Goal: Task Accomplishment & Management: Use online tool/utility

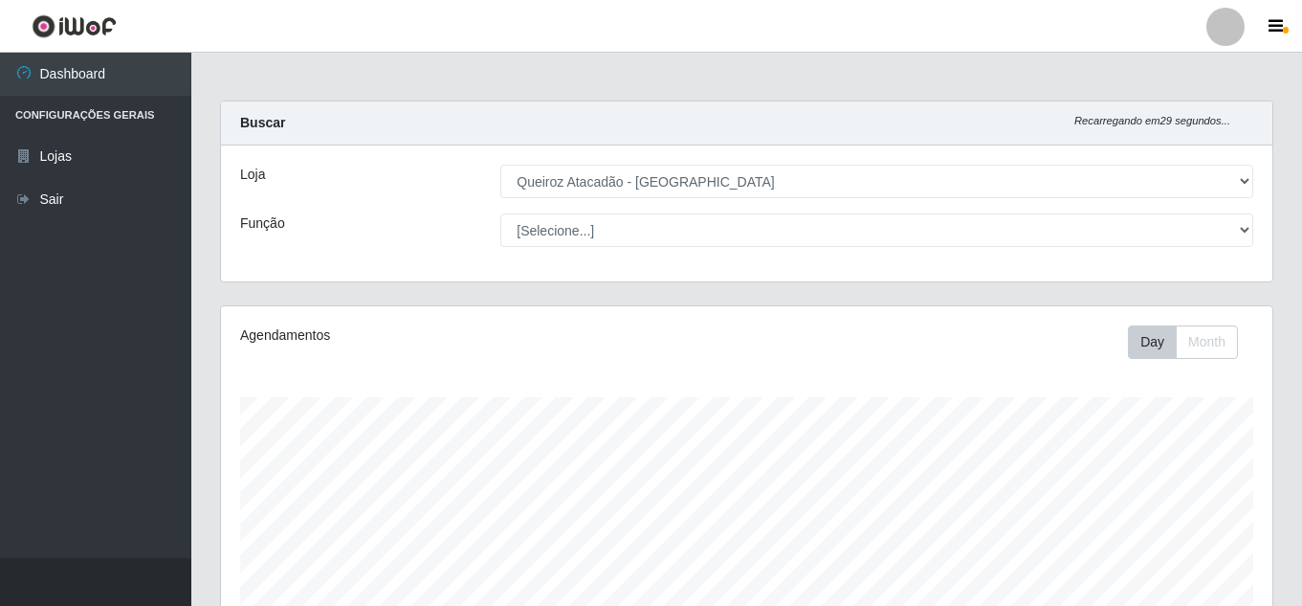
select select "225"
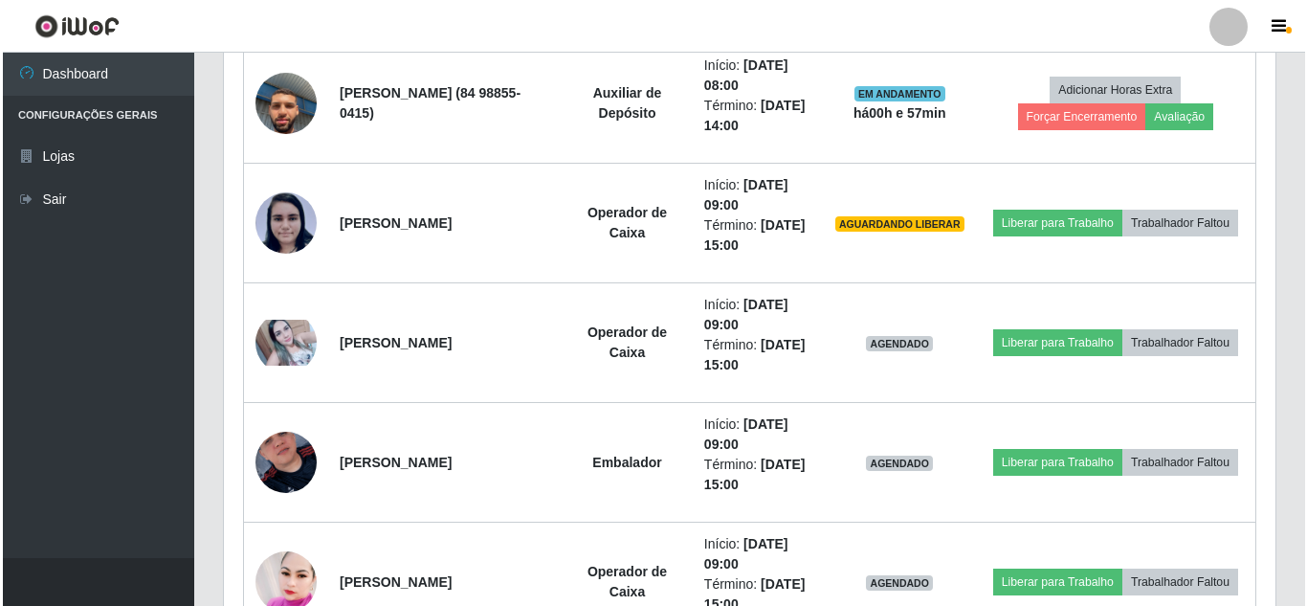
scroll to position [800, 0]
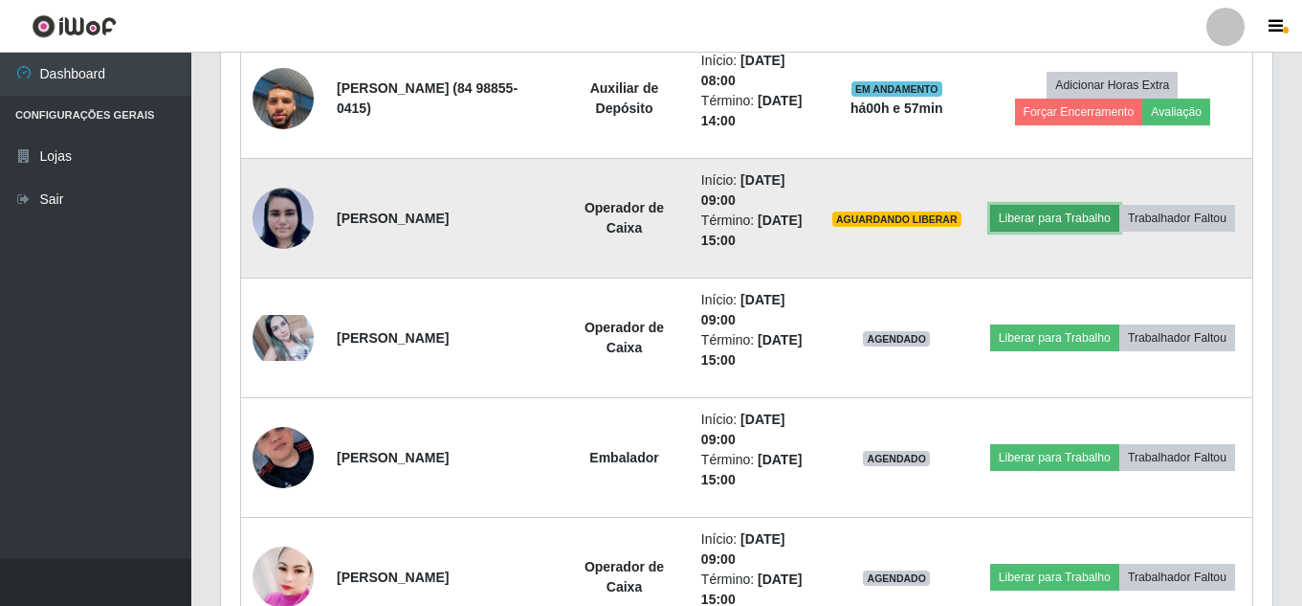
click at [1099, 205] on button "Liberar para Trabalho" at bounding box center [1054, 218] width 129 height 27
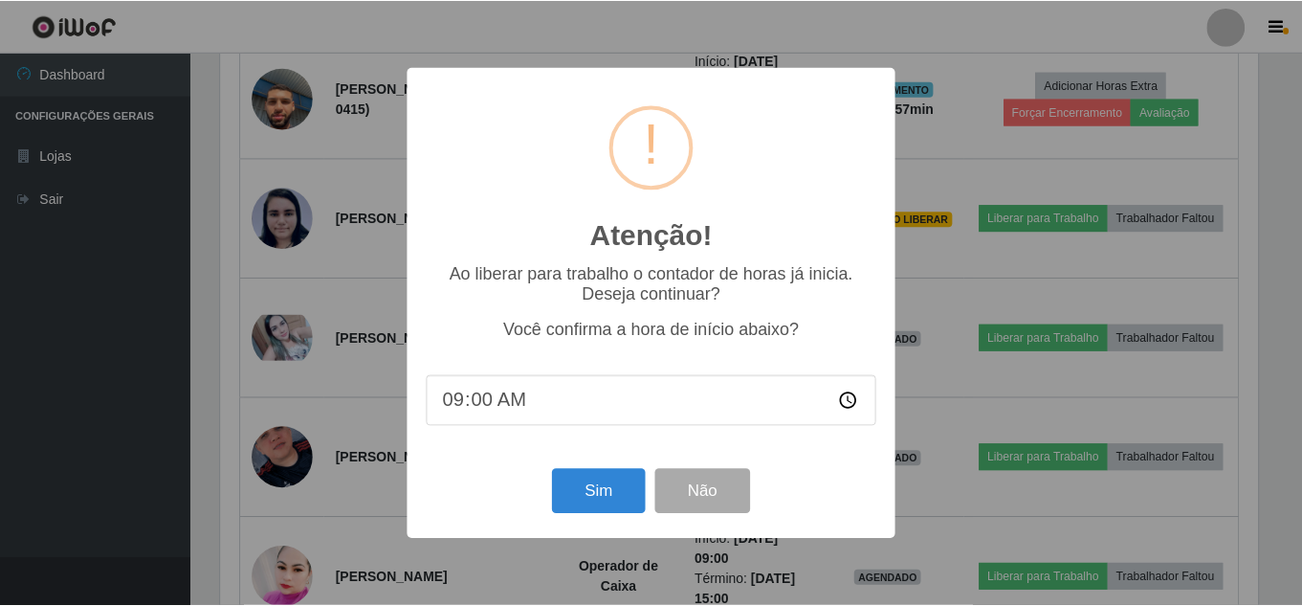
scroll to position [397, 1042]
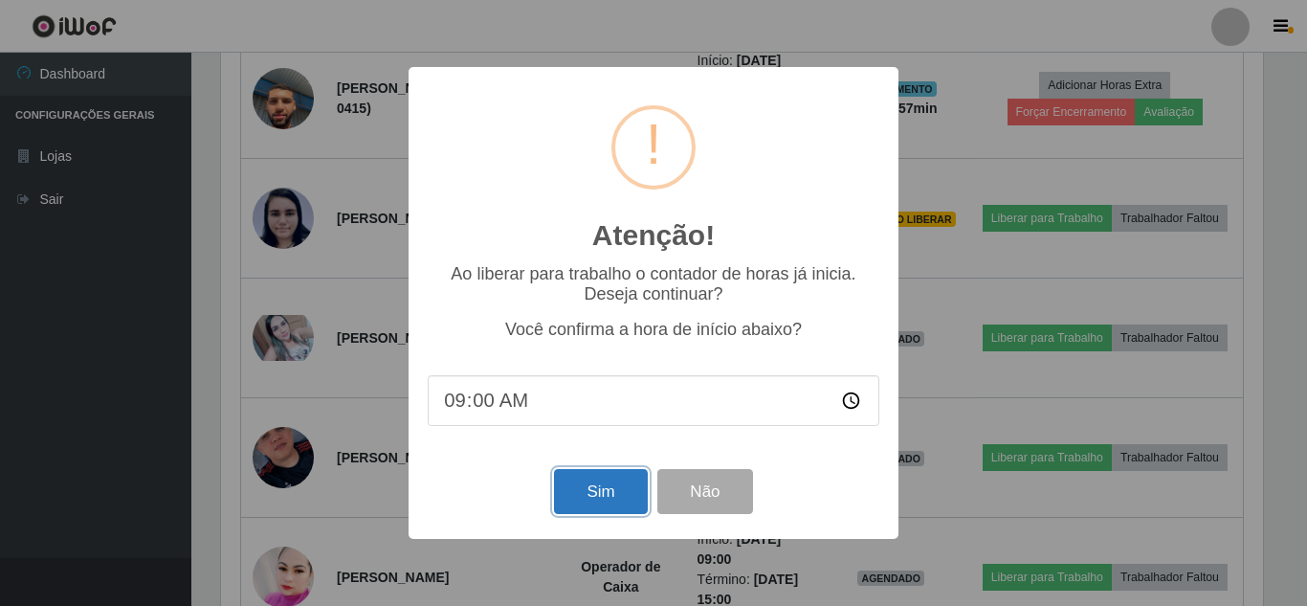
click at [606, 486] on button "Sim" at bounding box center [600, 491] width 93 height 45
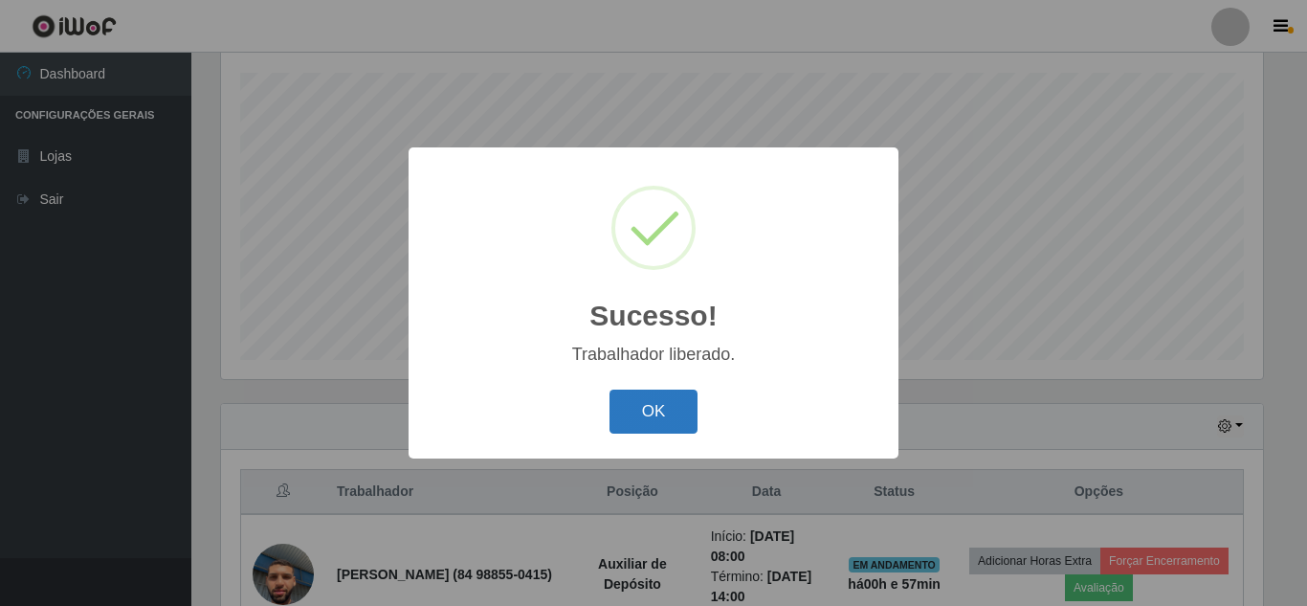
click at [644, 423] on button "OK" at bounding box center [653, 411] width 89 height 45
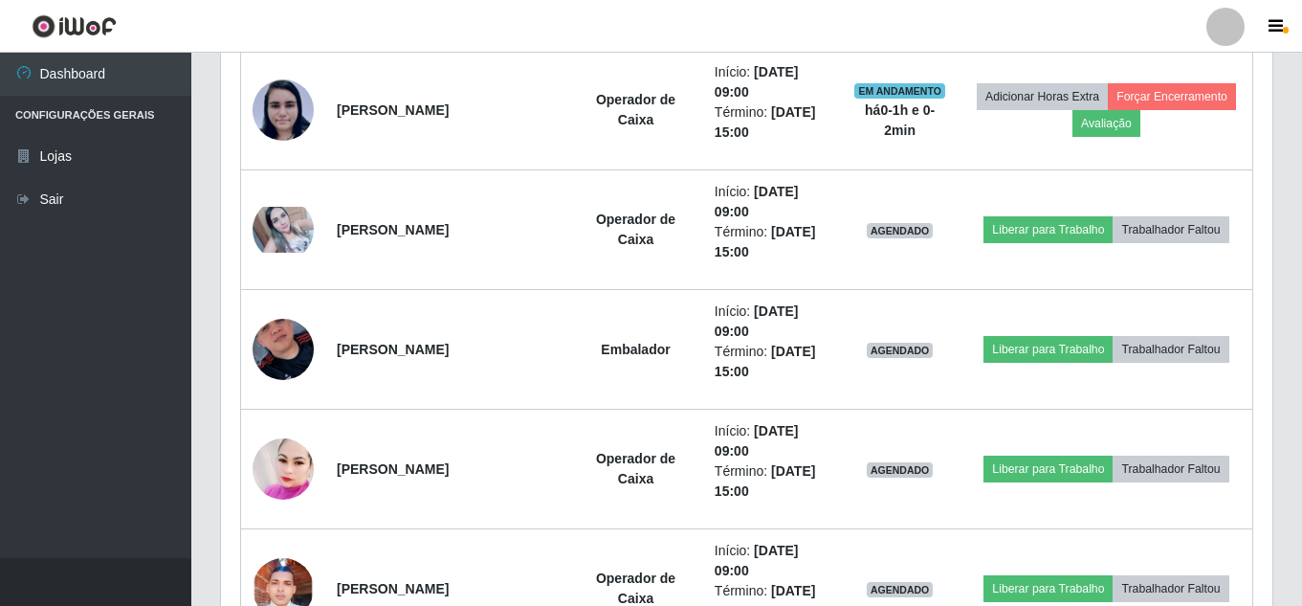
scroll to position [998, 0]
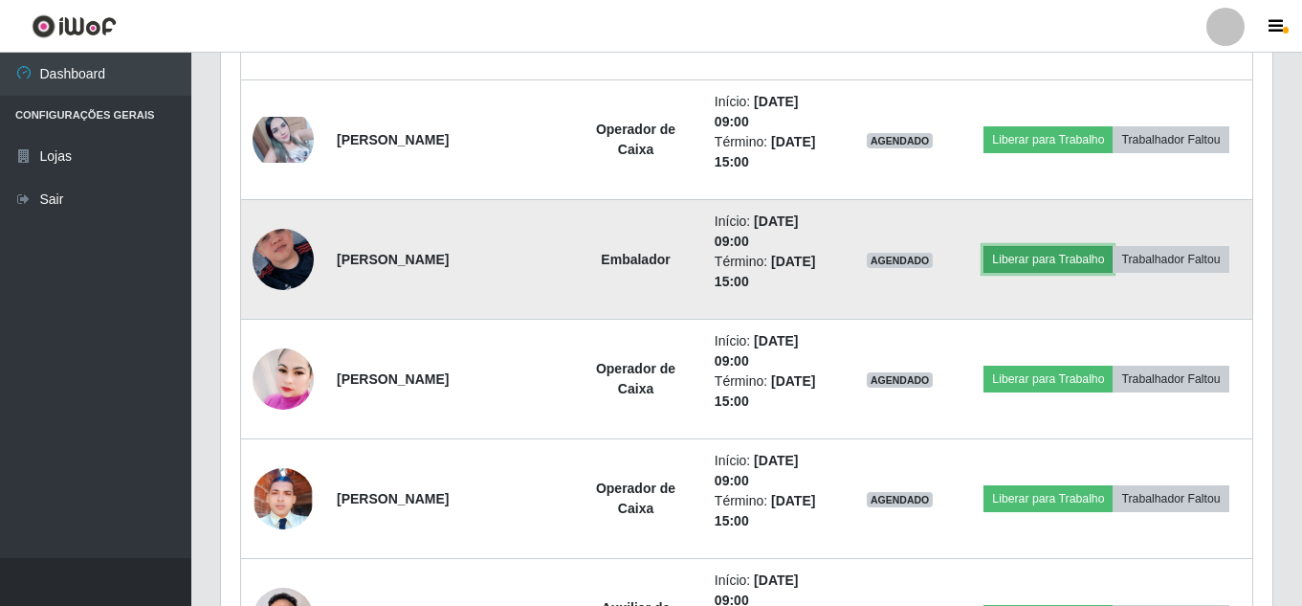
click at [1098, 246] on button "Liberar para Trabalho" at bounding box center [1047, 259] width 129 height 27
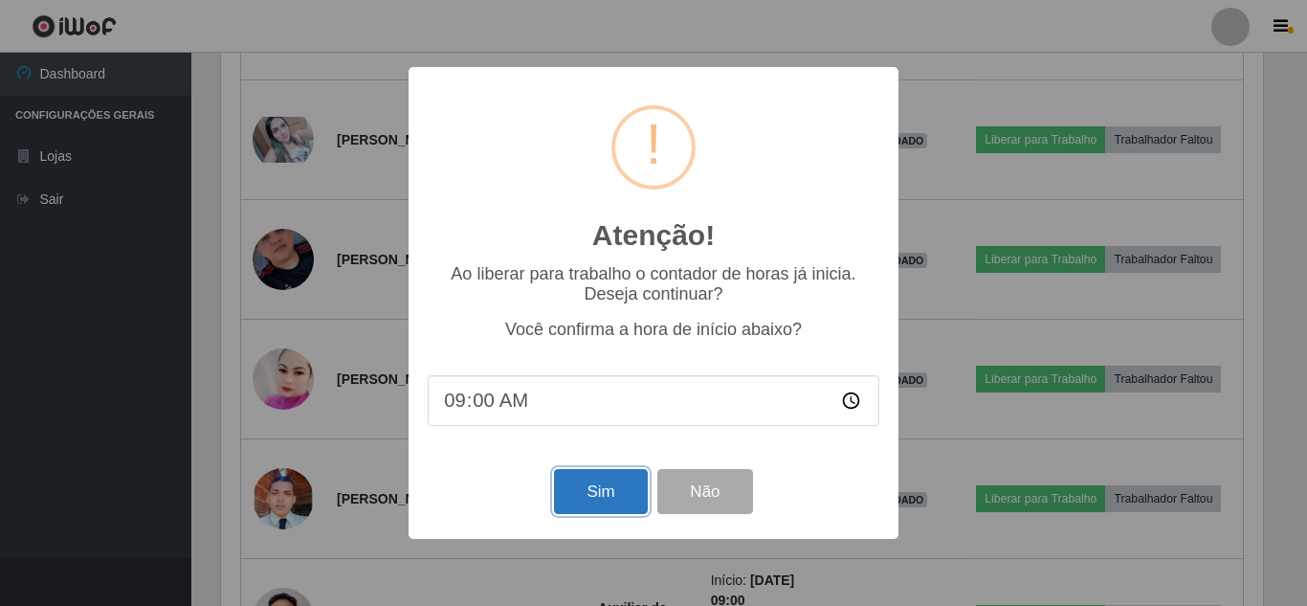
click at [628, 484] on button "Sim" at bounding box center [600, 491] width 93 height 45
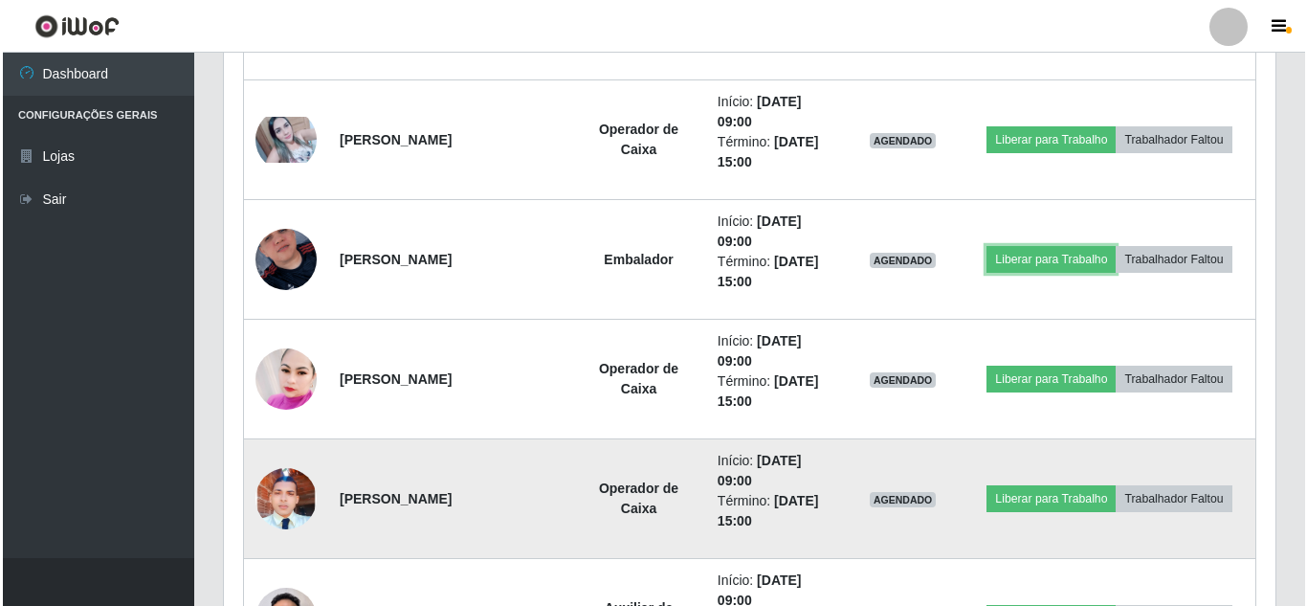
scroll to position [397, 1051]
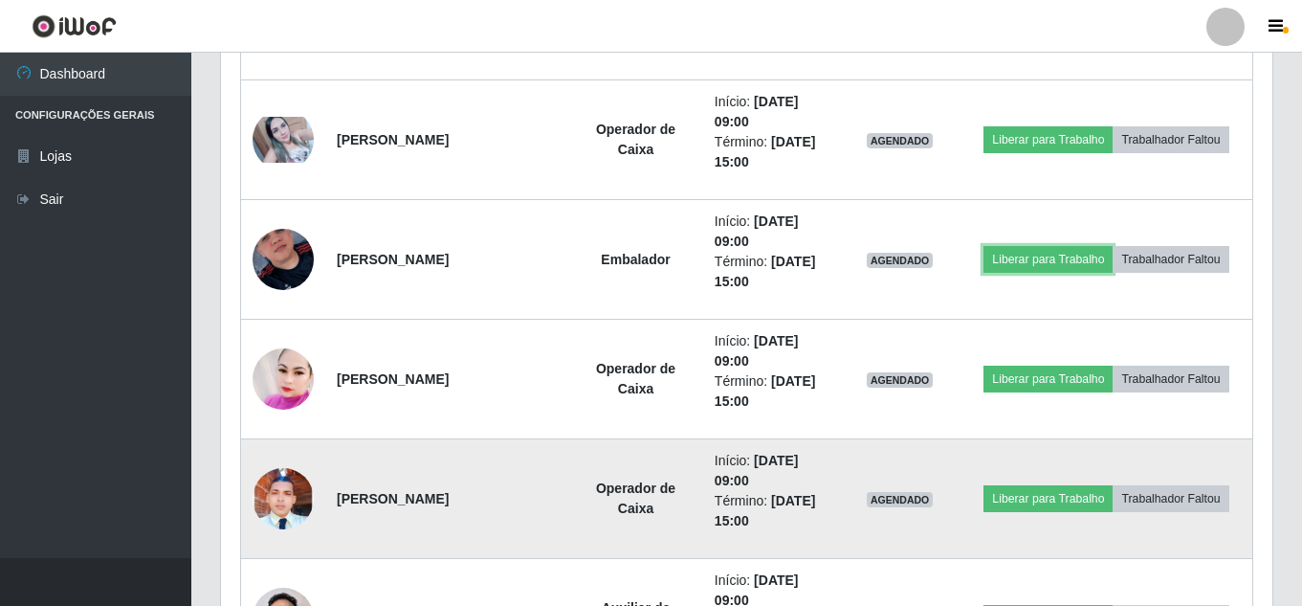
click at [983, 246] on button "Liberar para Trabalho" at bounding box center [1047, 259] width 129 height 27
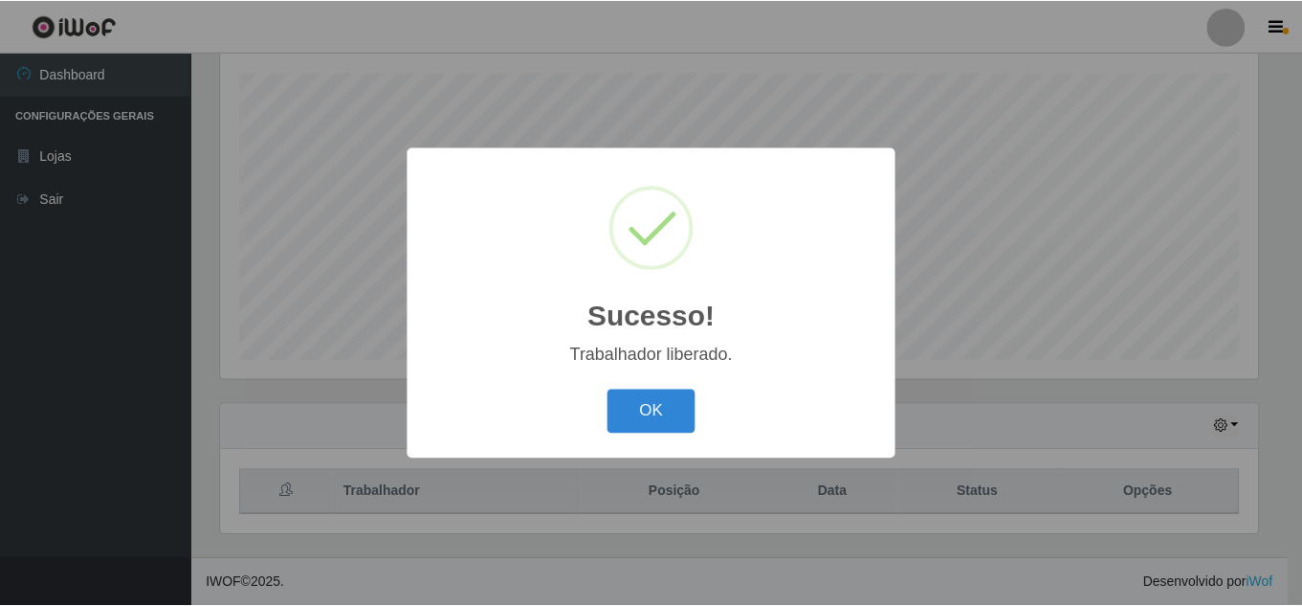
scroll to position [324, 0]
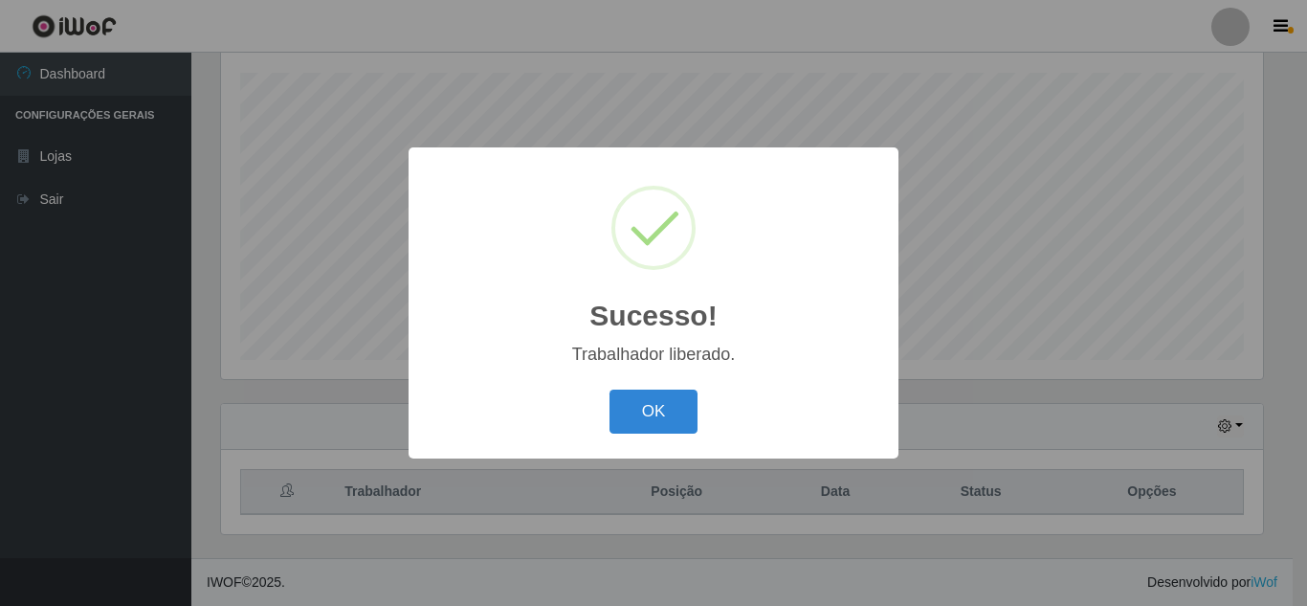
click at [609, 389] on button "OK" at bounding box center [653, 411] width 89 height 45
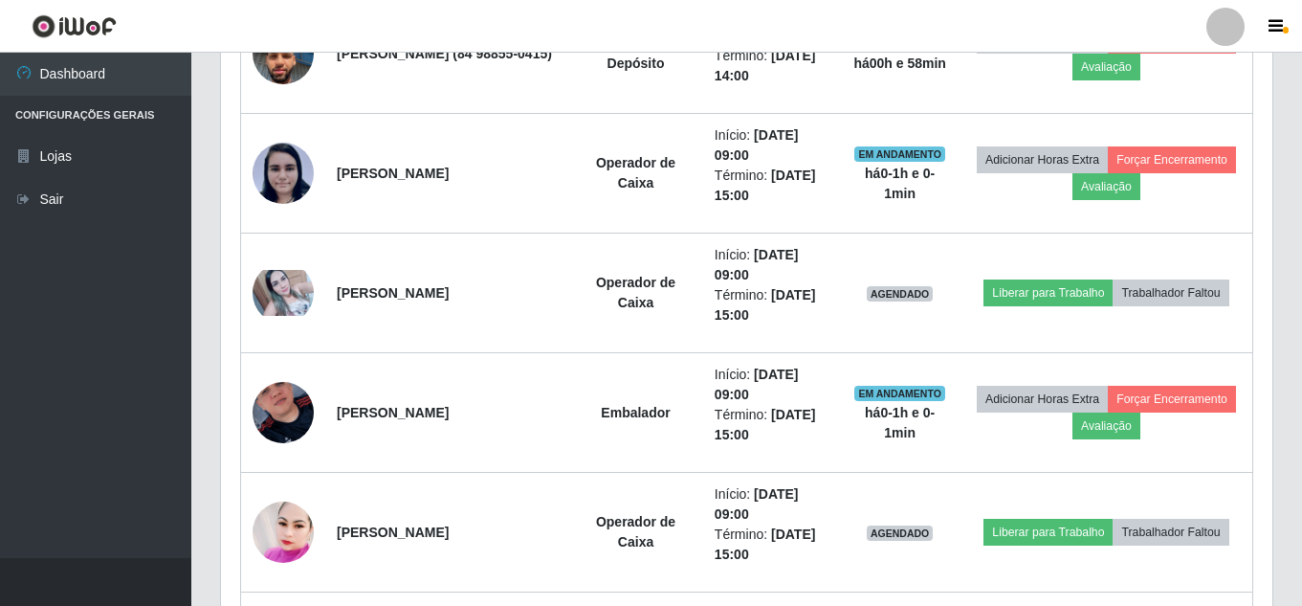
scroll to position [800, 0]
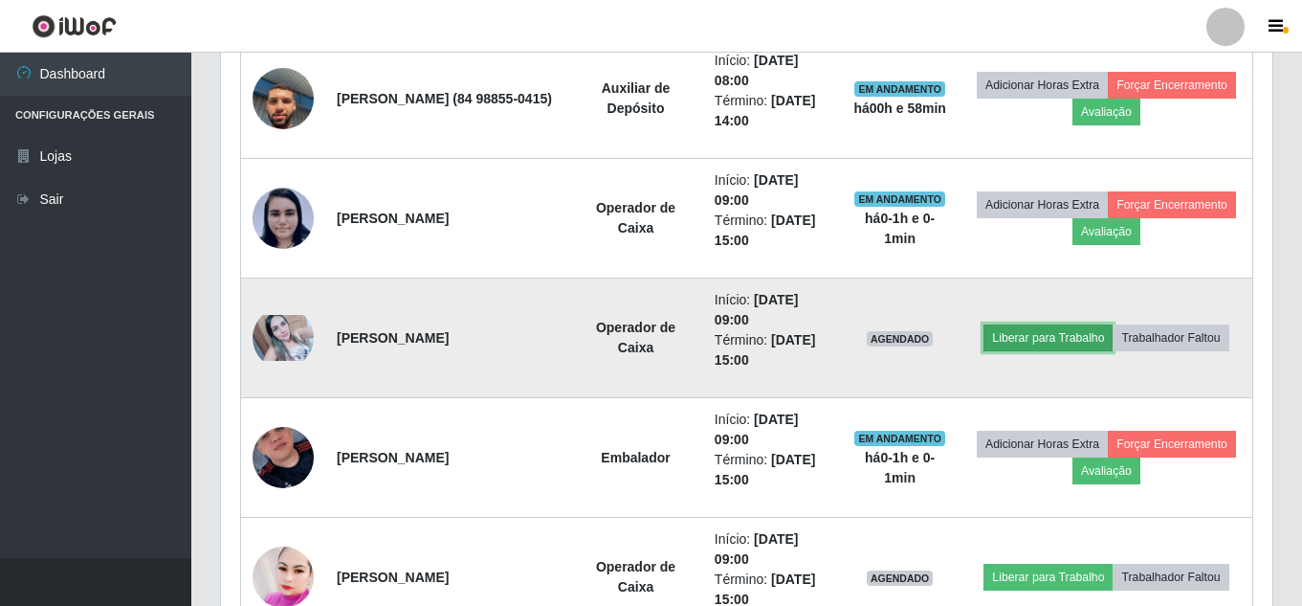
click at [1113, 324] on button "Liberar para Trabalho" at bounding box center [1047, 337] width 129 height 27
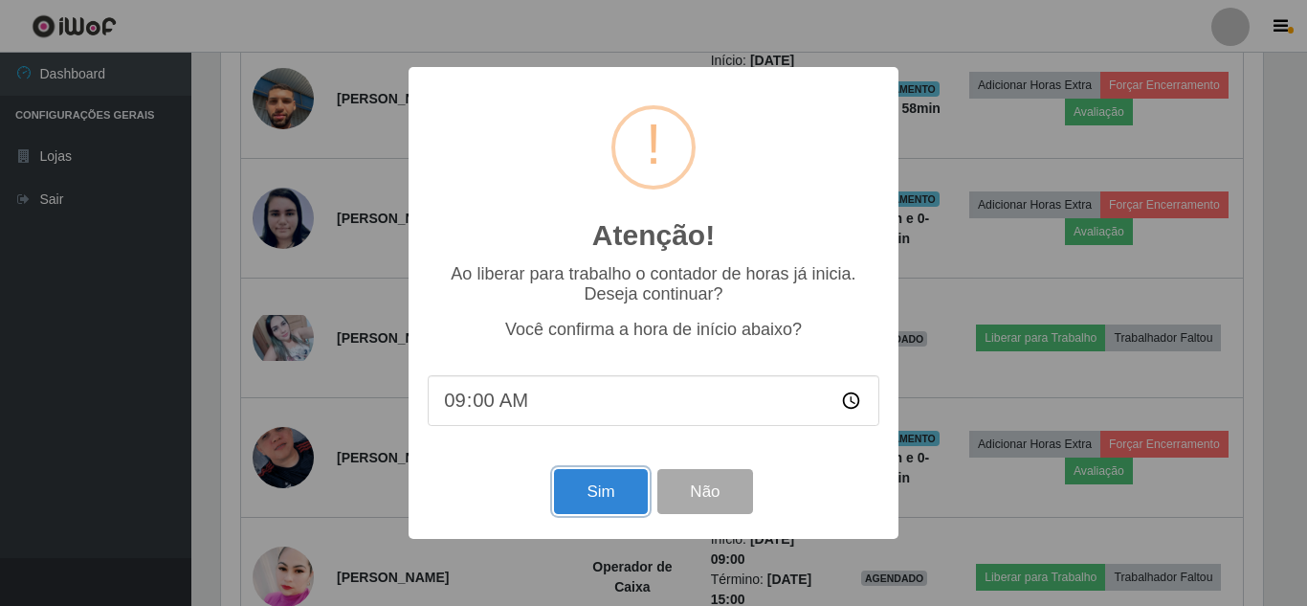
drag, startPoint x: 590, startPoint y: 491, endPoint x: 577, endPoint y: 500, distance: 16.5
click at [585, 492] on button "Sim" at bounding box center [600, 491] width 93 height 45
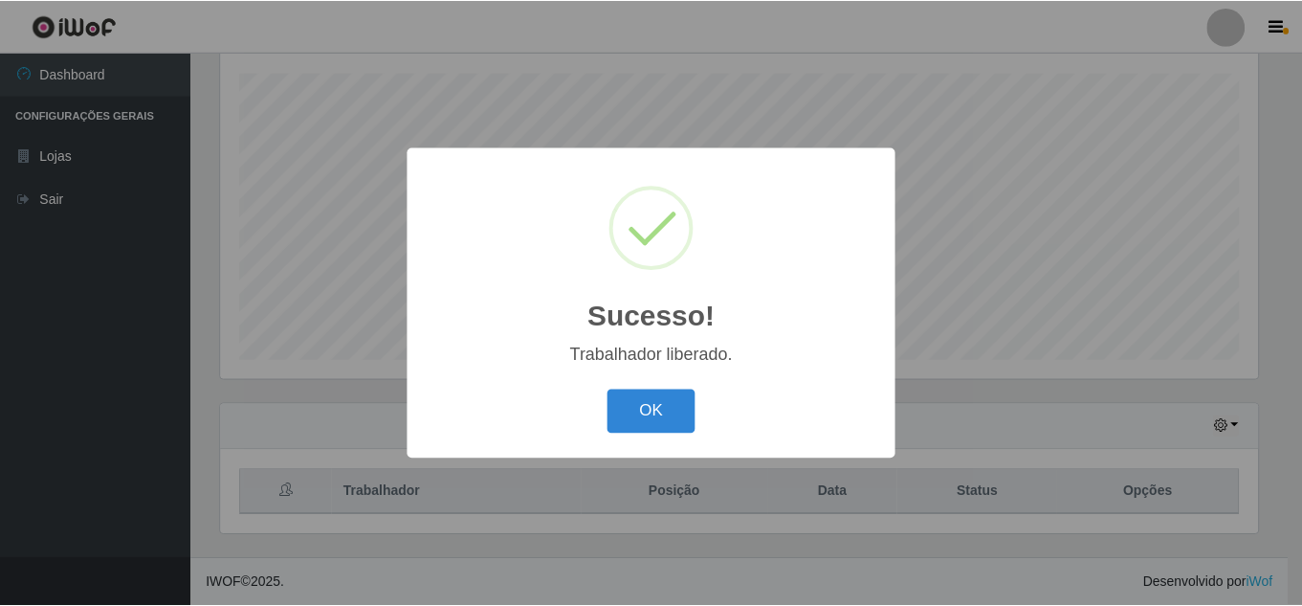
scroll to position [0, 0]
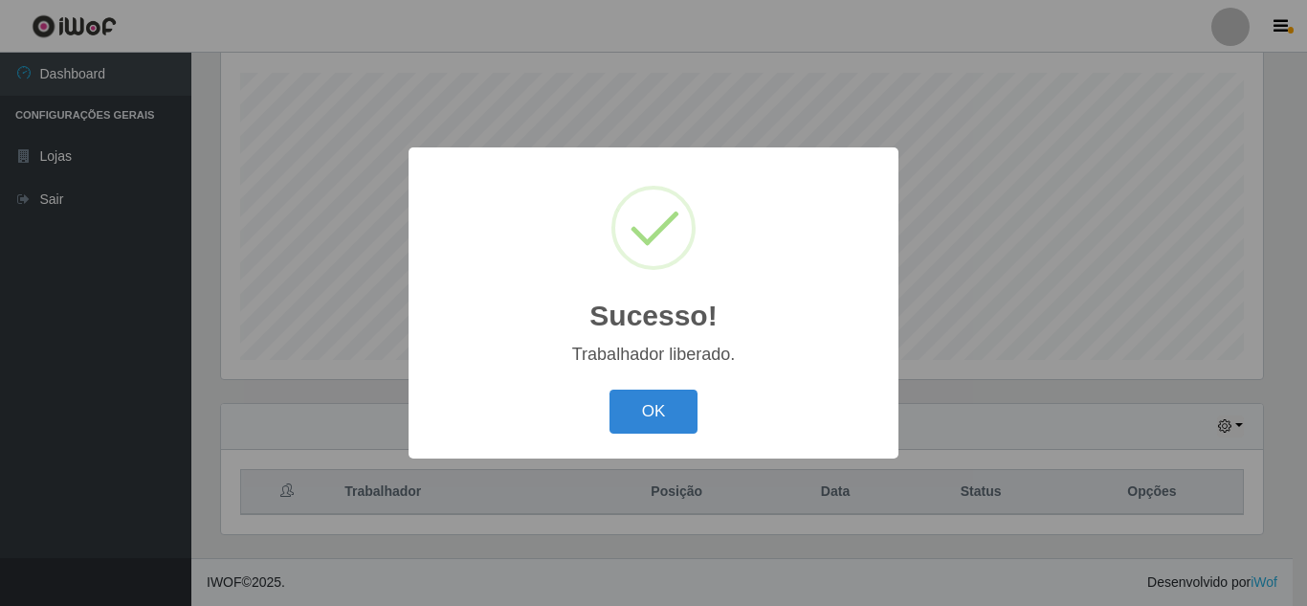
click at [609, 389] on button "OK" at bounding box center [653, 411] width 89 height 45
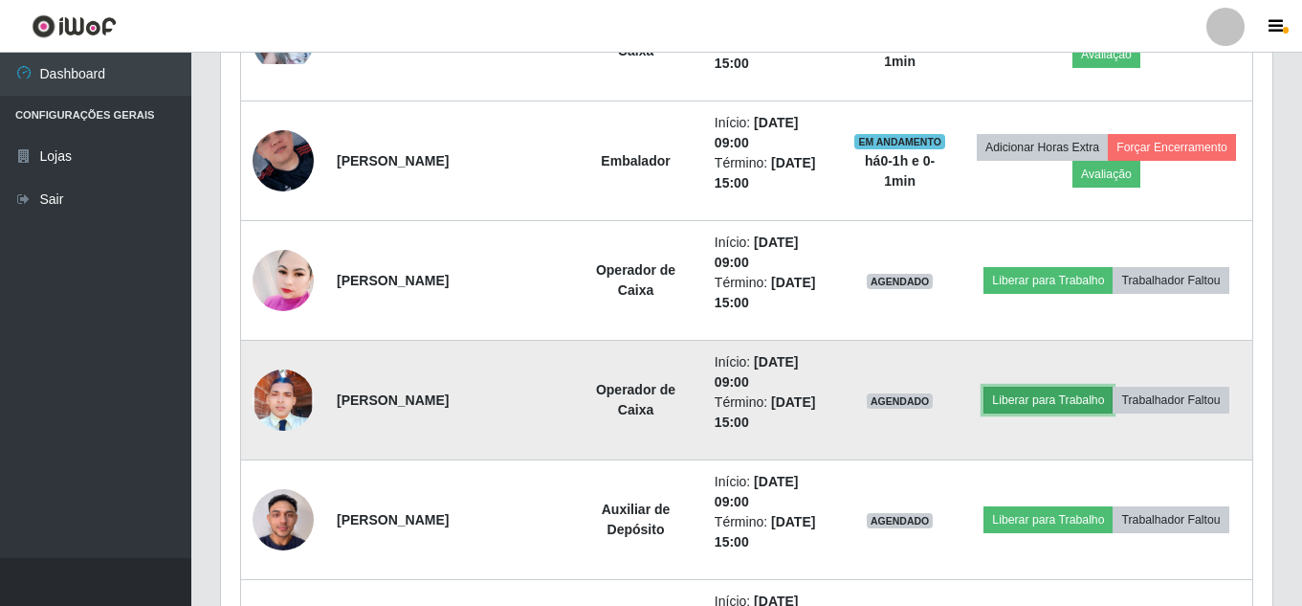
click at [1113, 387] on button "Liberar para Trabalho" at bounding box center [1047, 400] width 129 height 27
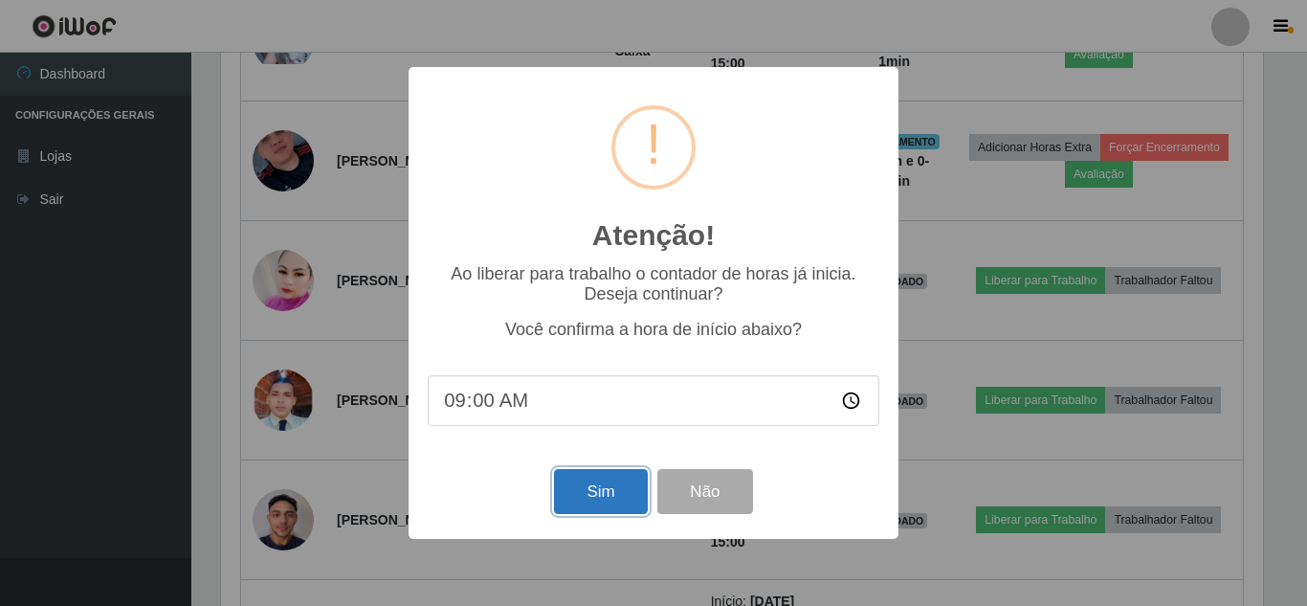
click at [590, 487] on button "Sim" at bounding box center [600, 491] width 93 height 45
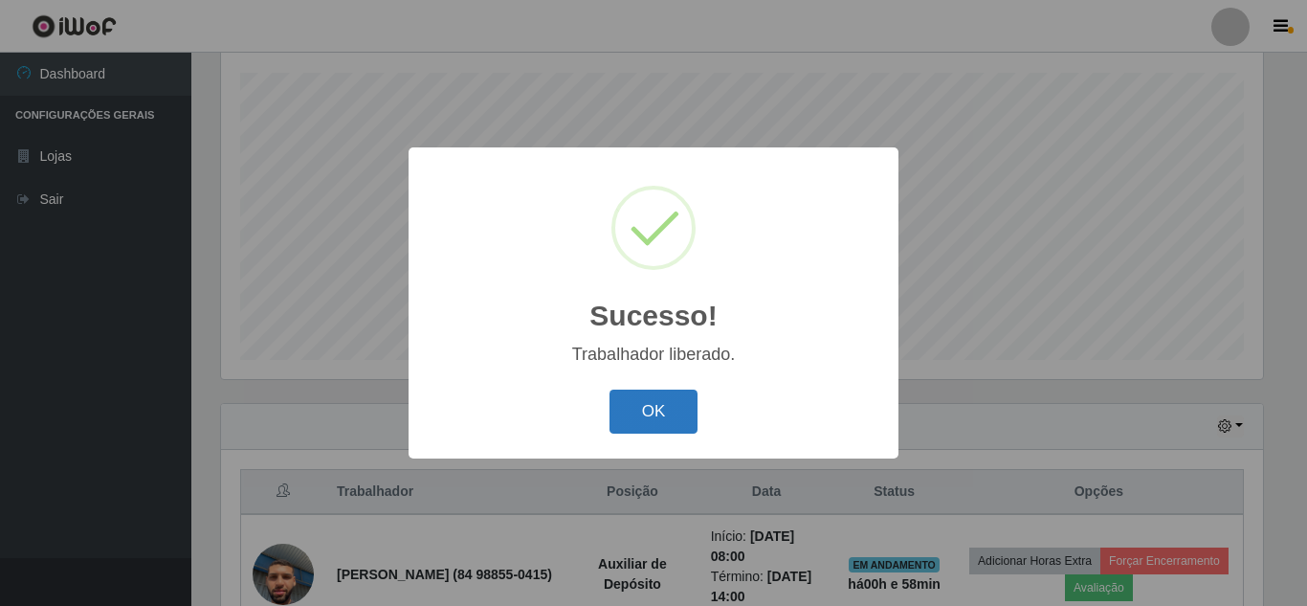
click at [669, 420] on button "OK" at bounding box center [653, 411] width 89 height 45
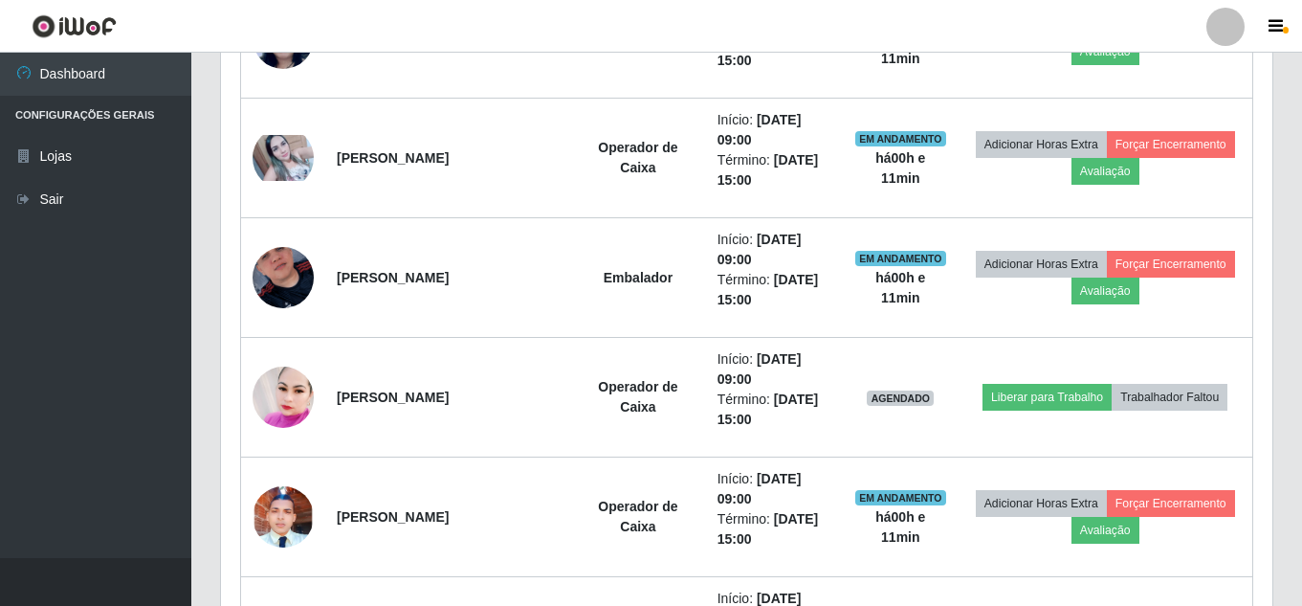
drag, startPoint x: 1301, startPoint y: 297, endPoint x: 1306, endPoint y: 236, distance: 60.5
click at [1301, 236] on html "Perfil Alterar Senha Sair Dashboard Configurações Gerais Lojas Sair Carregando.…" at bounding box center [651, 441] width 1302 height 2843
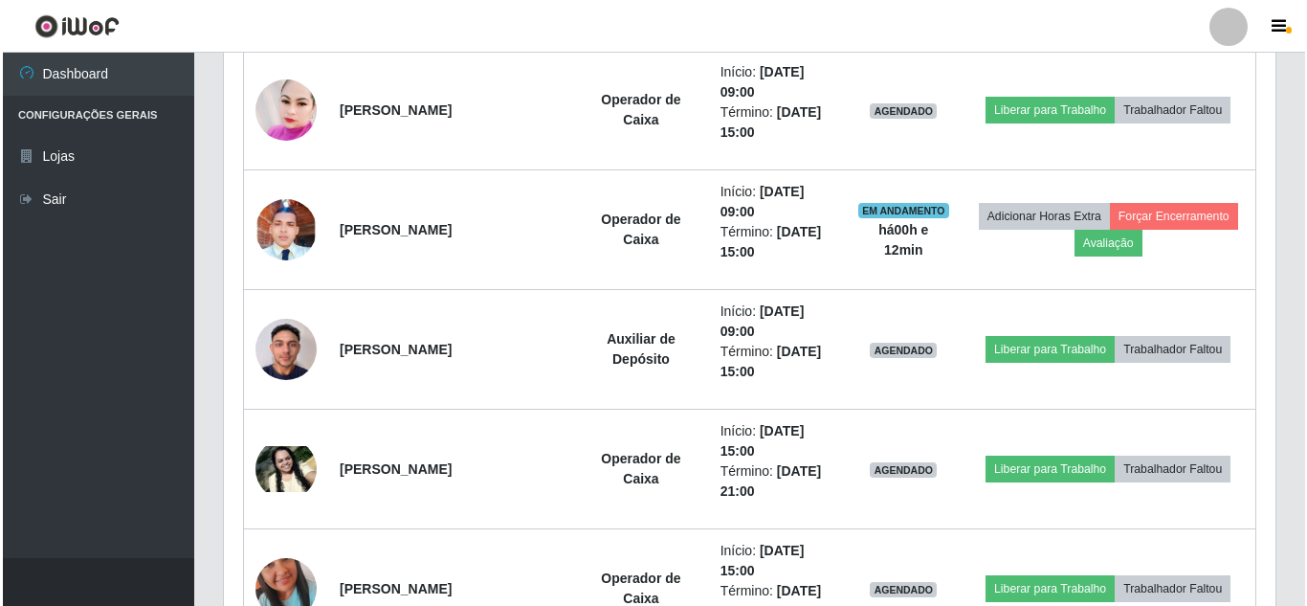
scroll to position [1268, 0]
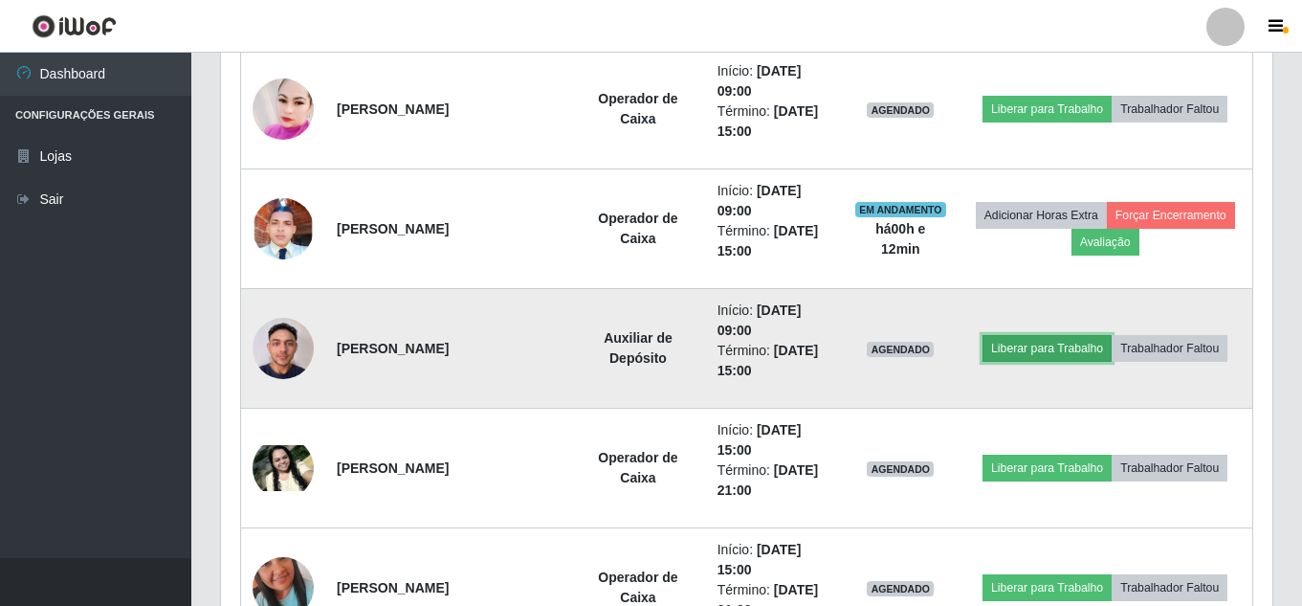
click at [1112, 335] on button "Liberar para Trabalho" at bounding box center [1047, 348] width 129 height 27
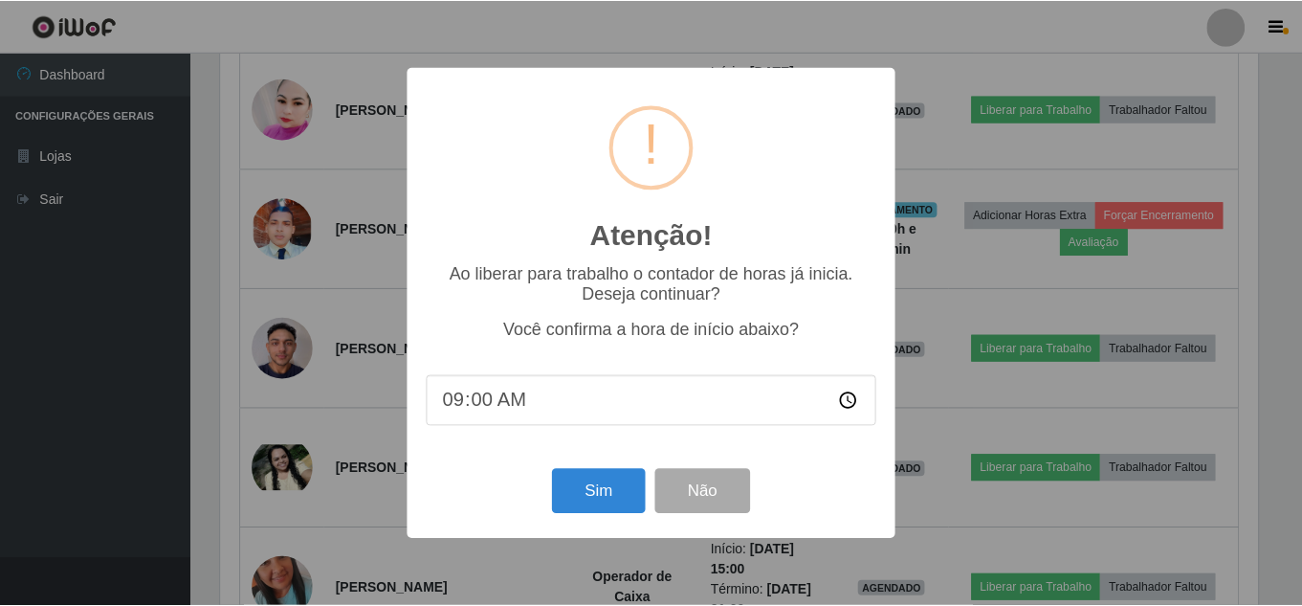
scroll to position [397, 1042]
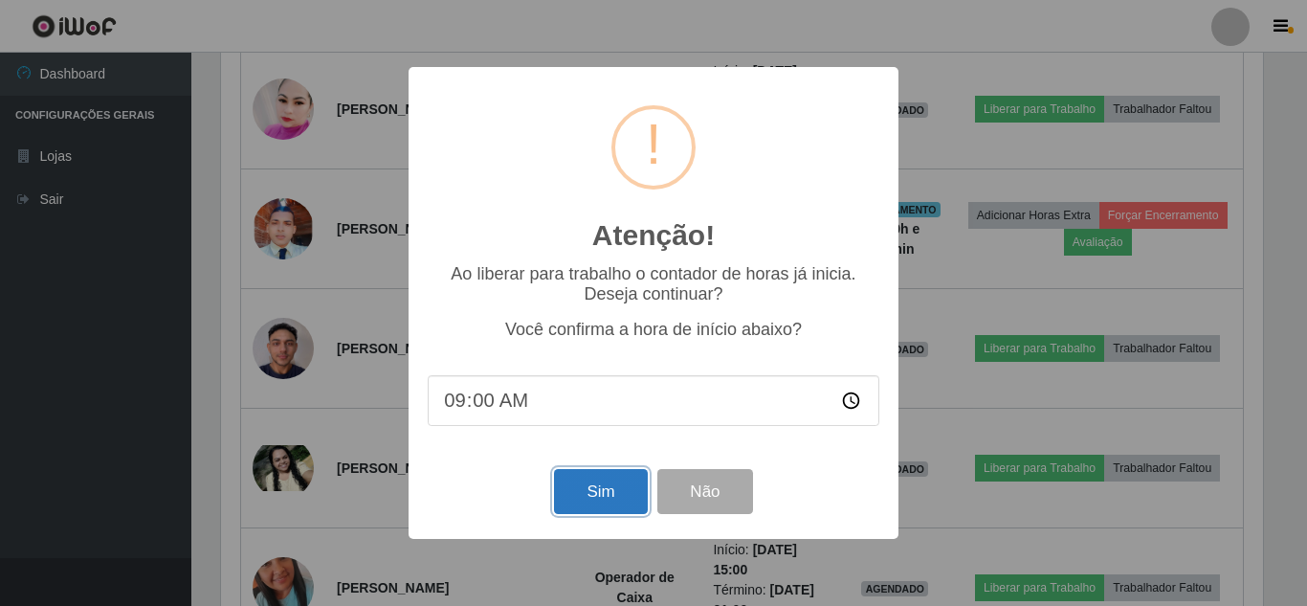
click at [609, 481] on button "Sim" at bounding box center [600, 491] width 93 height 45
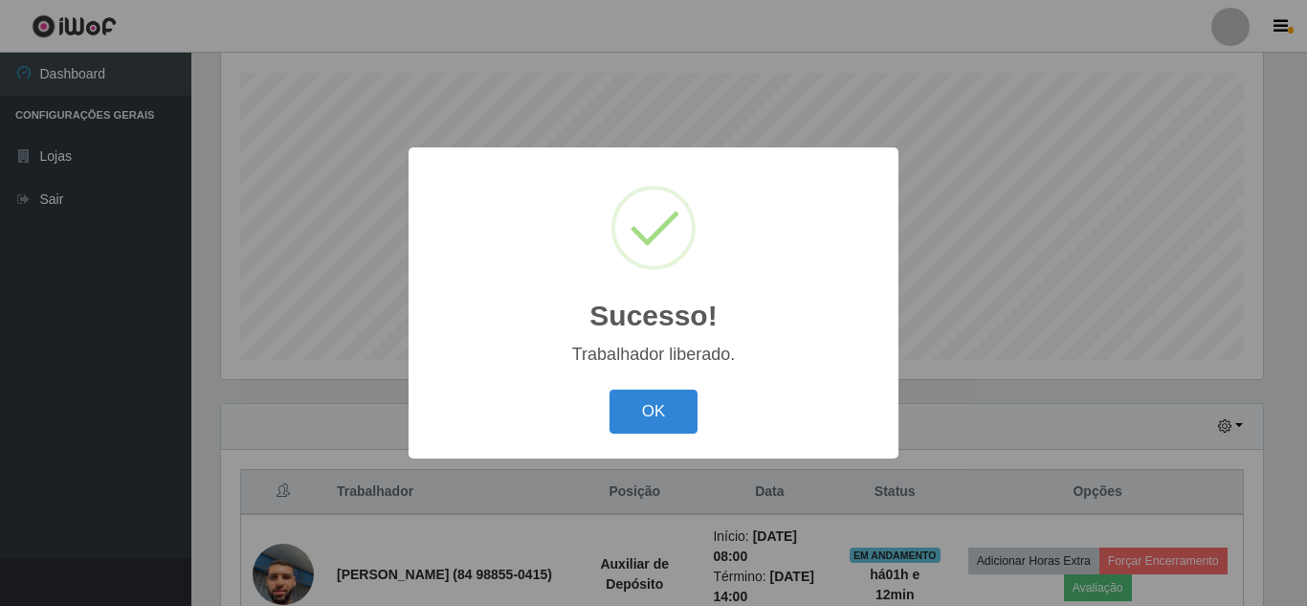
click at [609, 389] on button "OK" at bounding box center [653, 411] width 89 height 45
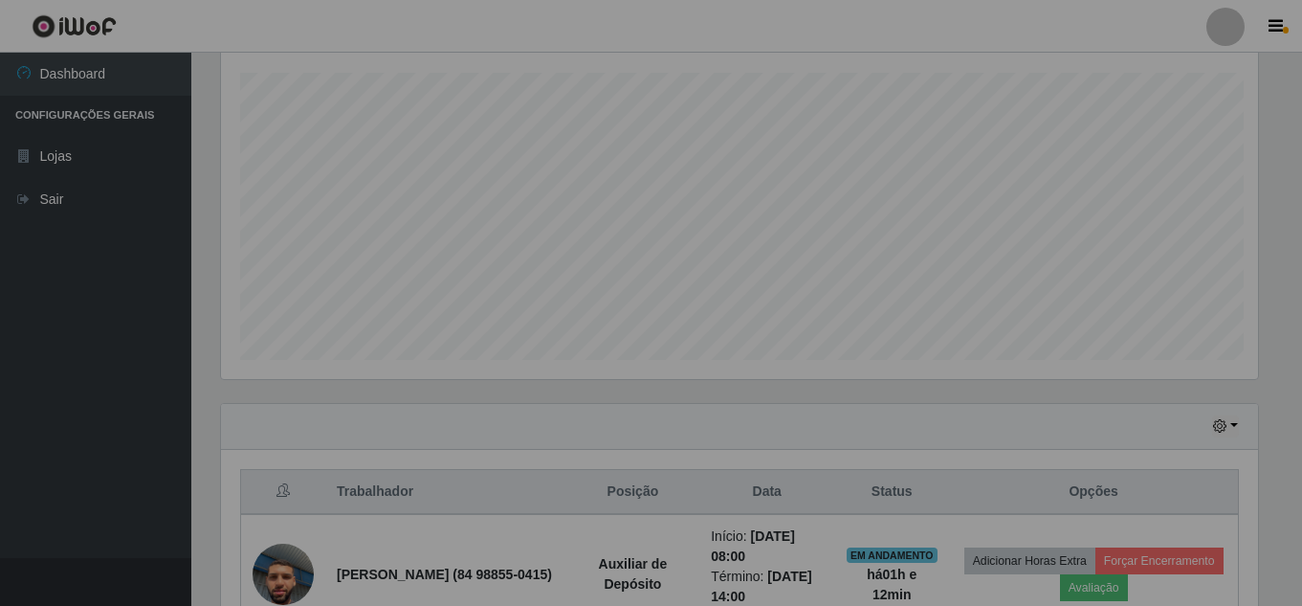
scroll to position [397, 1051]
